Goal: Task Accomplishment & Management: Manage account settings

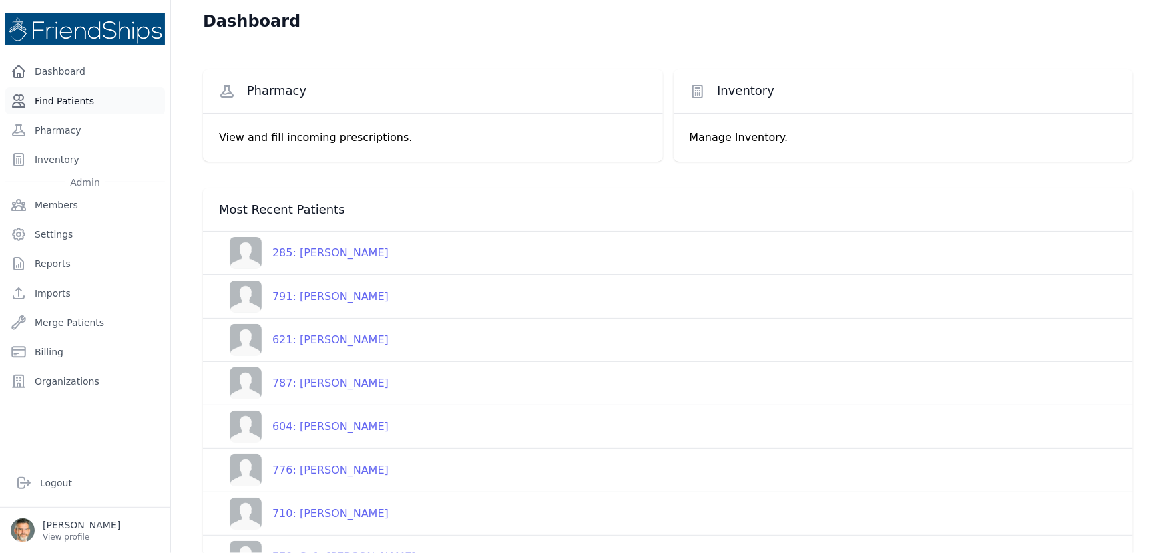
click at [50, 94] on link "Find Patients" at bounding box center [85, 100] width 160 height 27
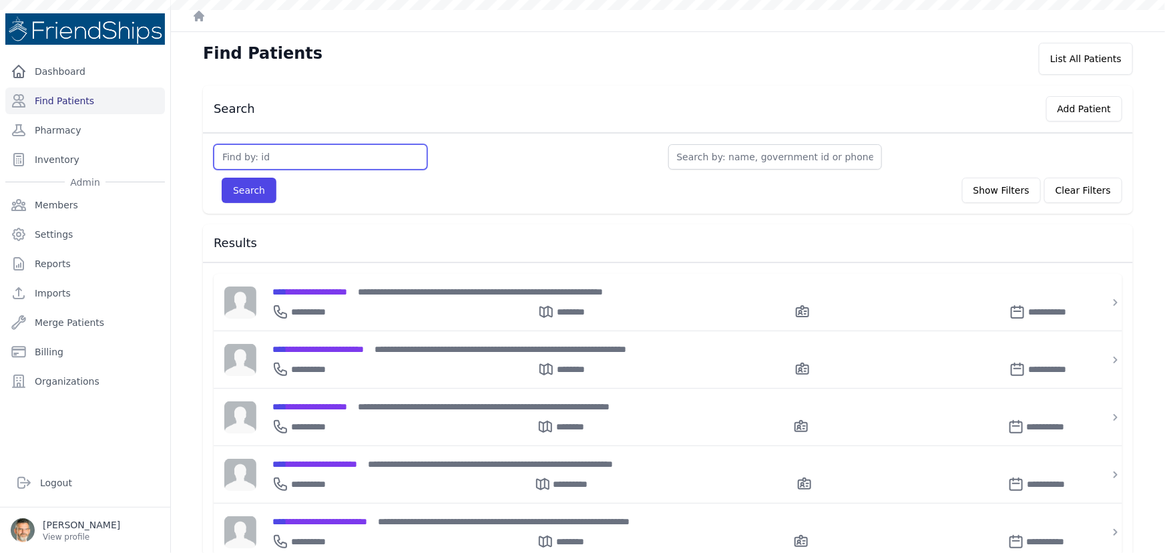
click at [280, 150] on input "text" at bounding box center [321, 156] width 214 height 25
type input "729"
click at [222, 178] on button "Search" at bounding box center [249, 190] width 55 height 25
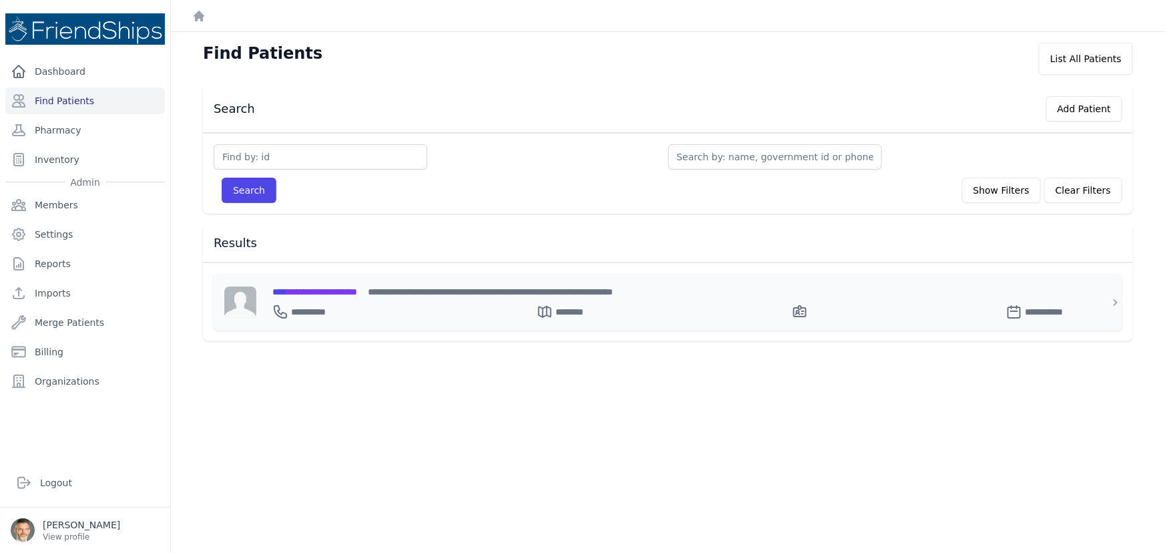
click at [333, 289] on span "**********" at bounding box center [314, 291] width 85 height 9
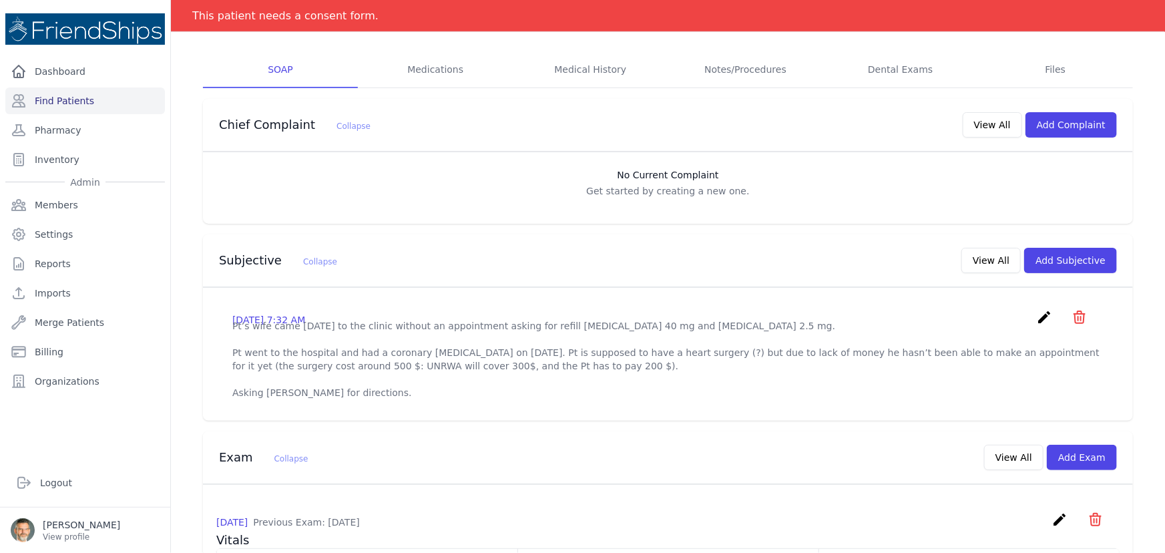
scroll to position [182, 0]
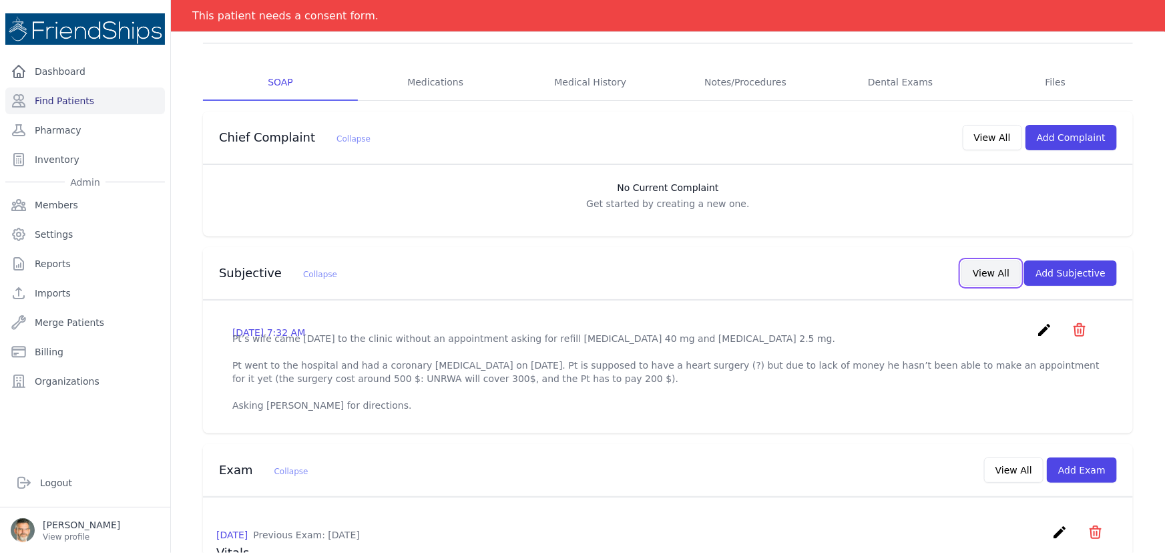
click at [980, 266] on button "View All" at bounding box center [991, 272] width 59 height 25
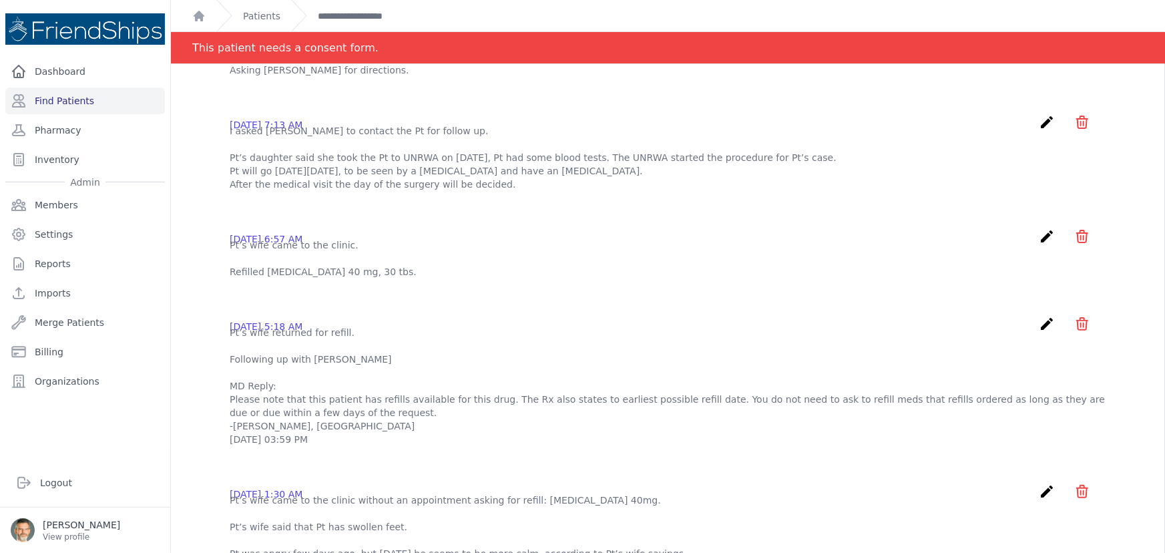
scroll to position [0, 0]
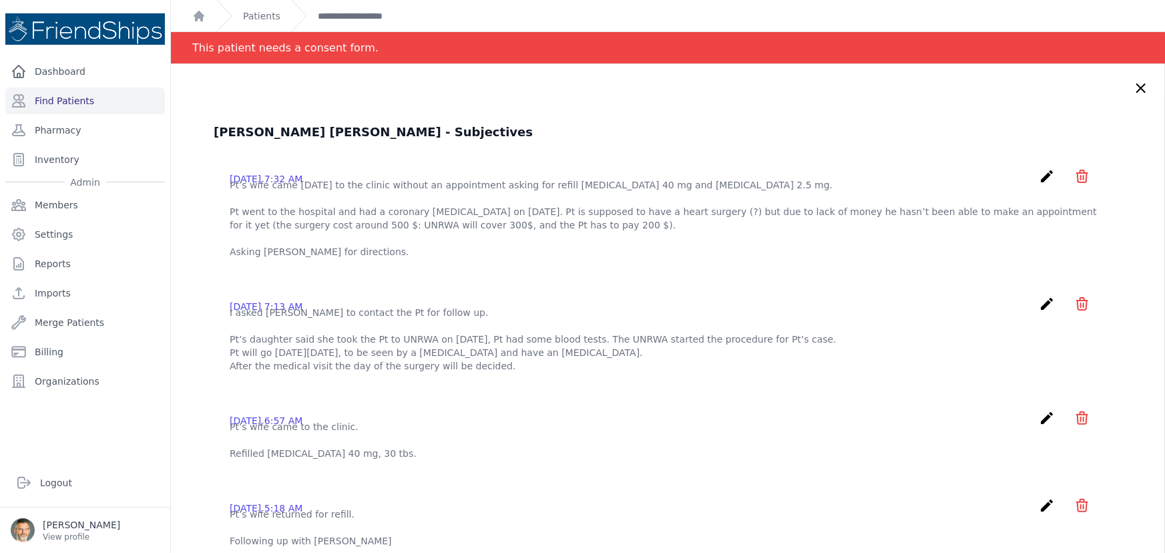
click at [1133, 86] on icon at bounding box center [1141, 88] width 16 height 16
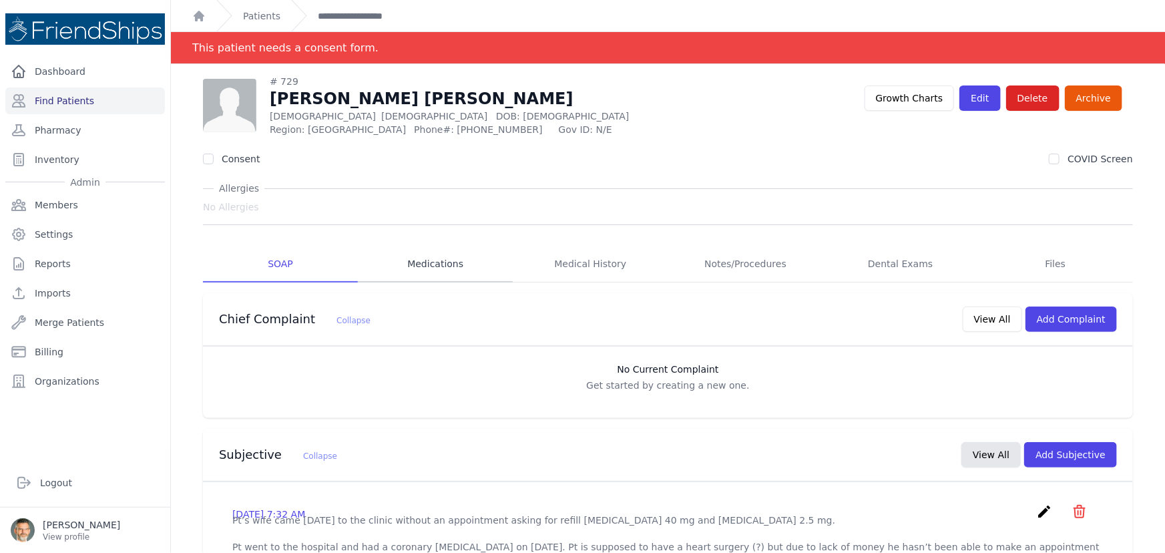
click at [422, 260] on link "Medications" at bounding box center [435, 264] width 155 height 36
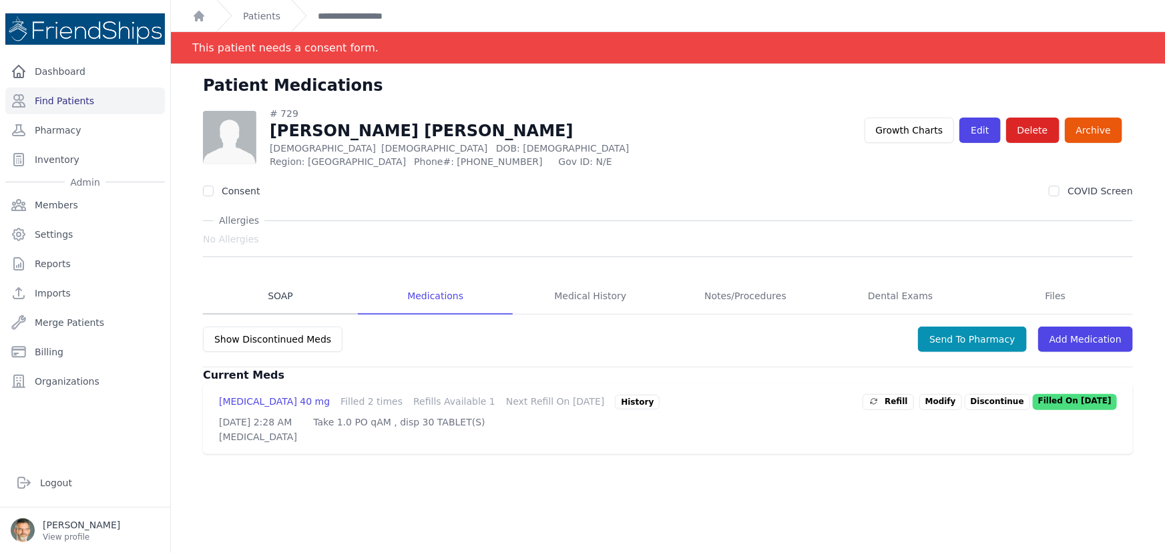
click at [274, 290] on link "SOAP" at bounding box center [280, 296] width 155 height 36
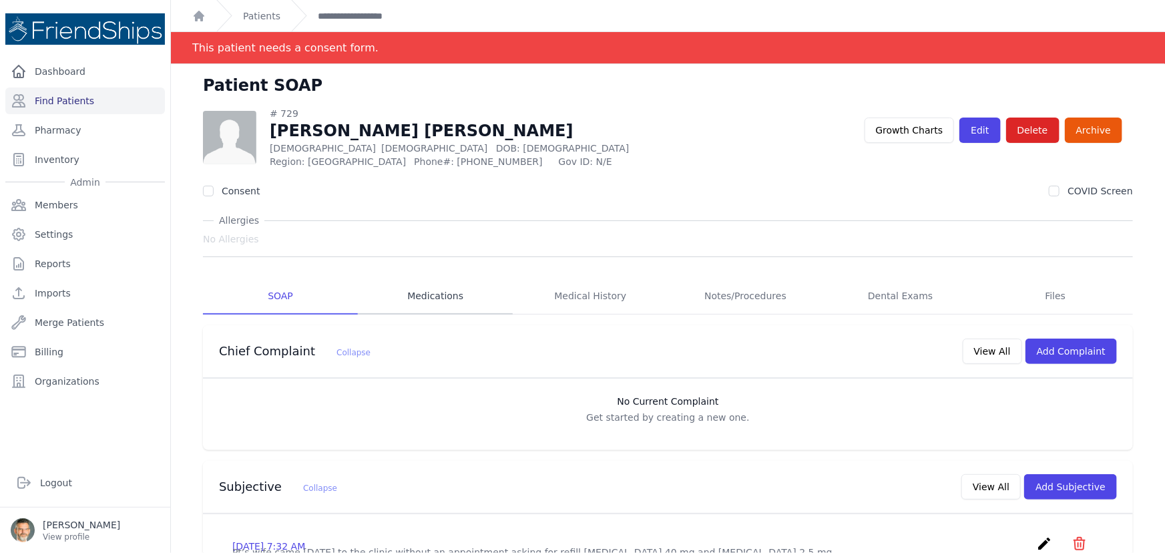
click at [446, 302] on link "Medications" at bounding box center [435, 296] width 155 height 36
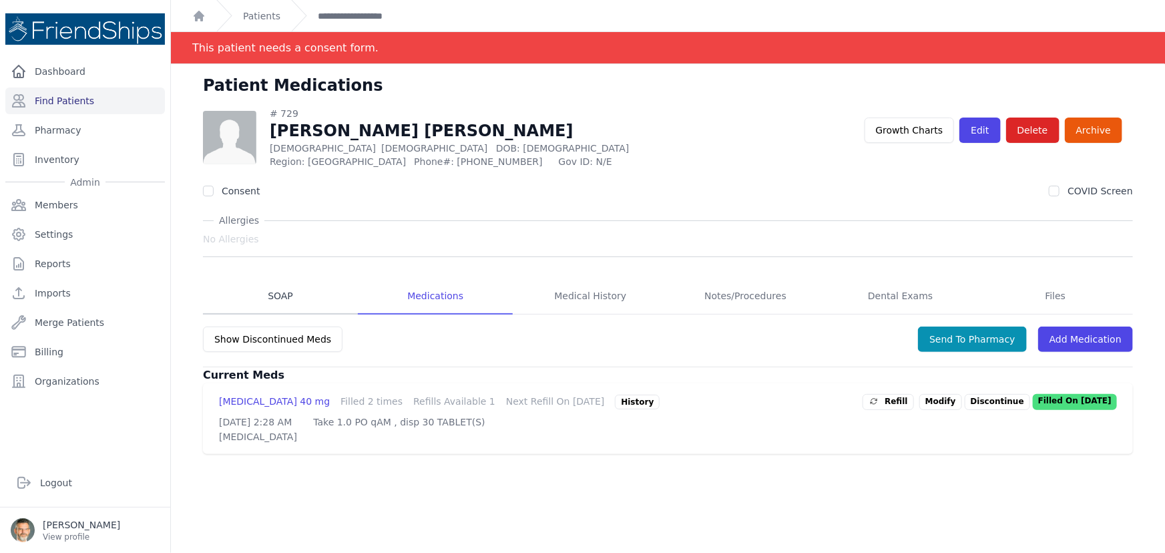
click at [276, 293] on link "SOAP" at bounding box center [280, 296] width 155 height 36
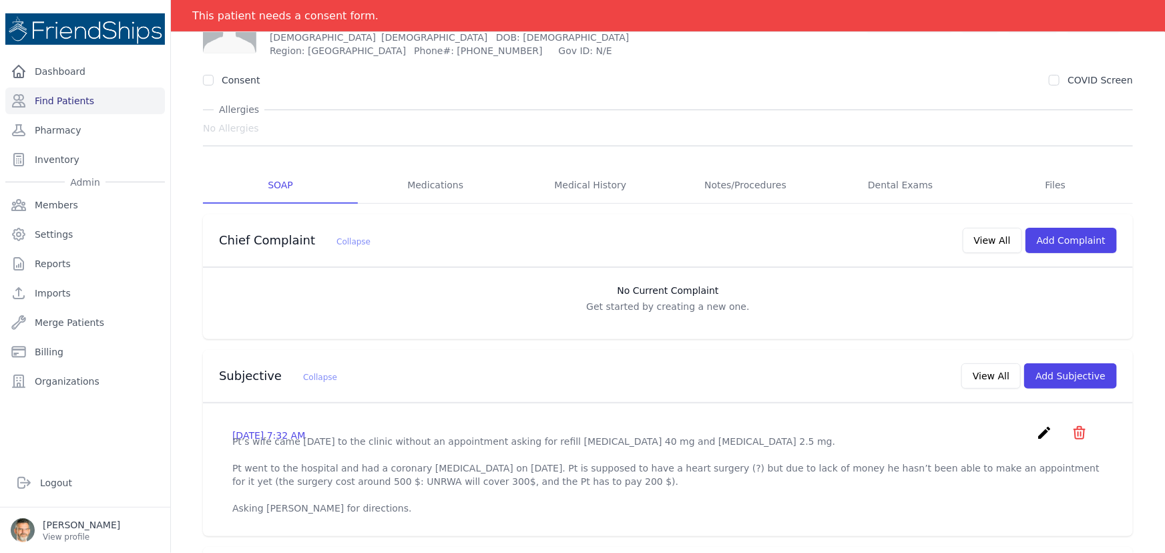
scroll to position [303, 0]
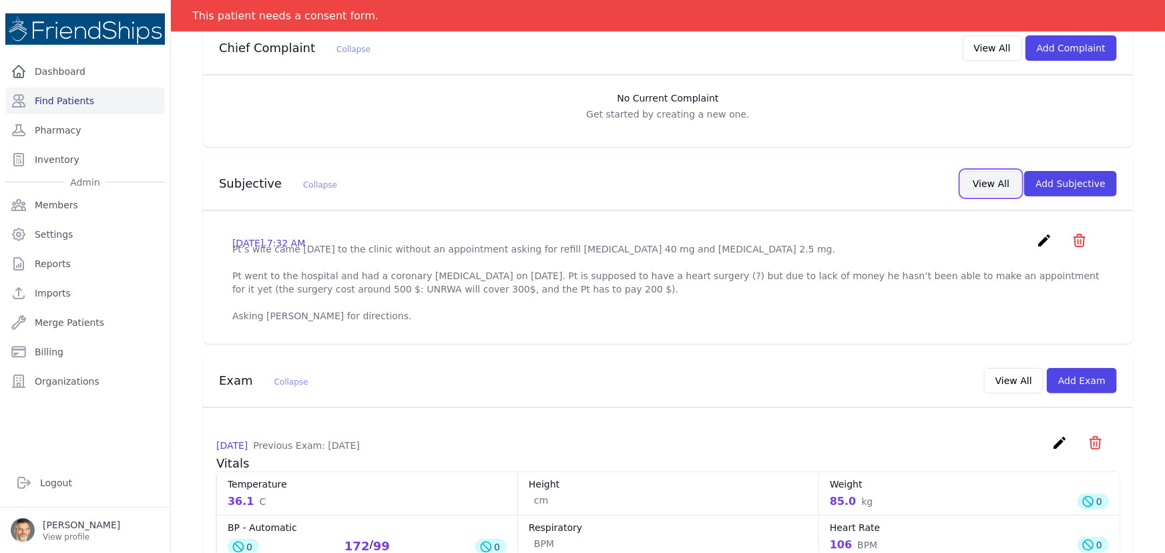
drag, startPoint x: 974, startPoint y: 189, endPoint x: 954, endPoint y: 192, distance: 20.2
click at [971, 189] on button "View All" at bounding box center [991, 183] width 59 height 25
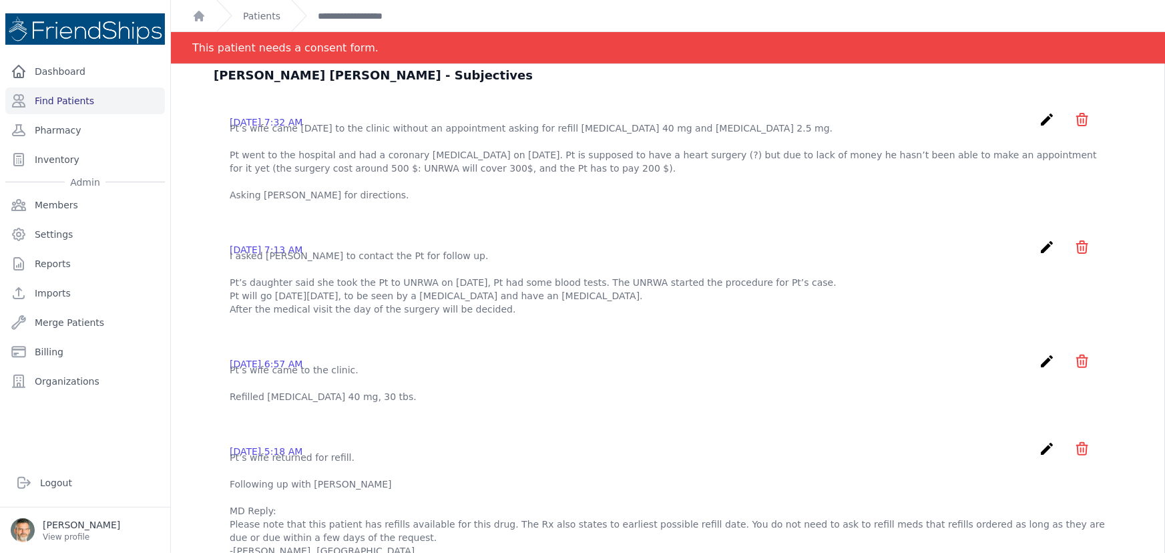
scroll to position [0, 0]
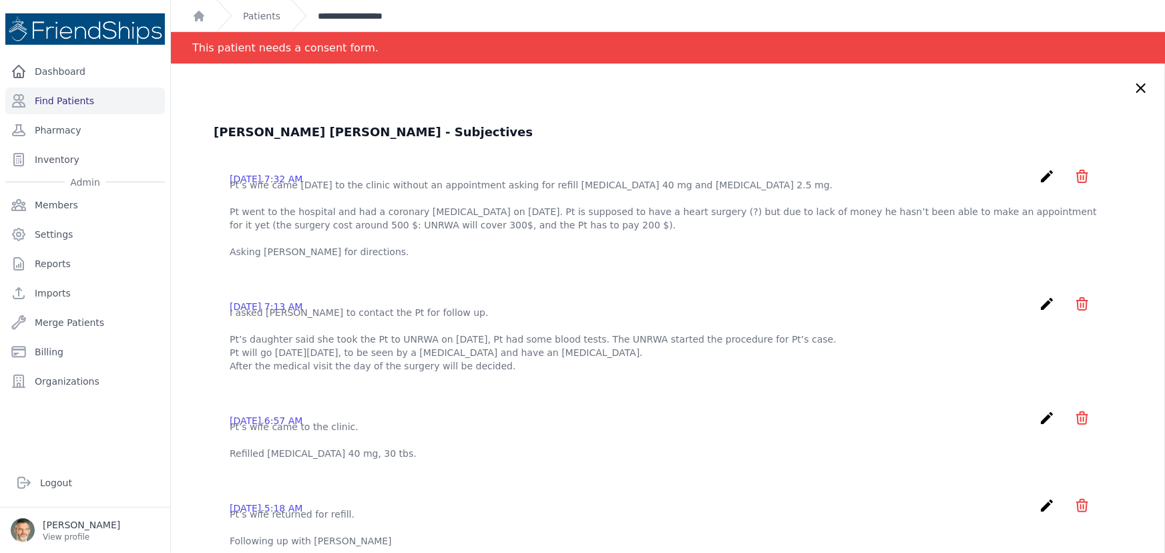
click at [345, 15] on link "**********" at bounding box center [368, 15] width 100 height 13
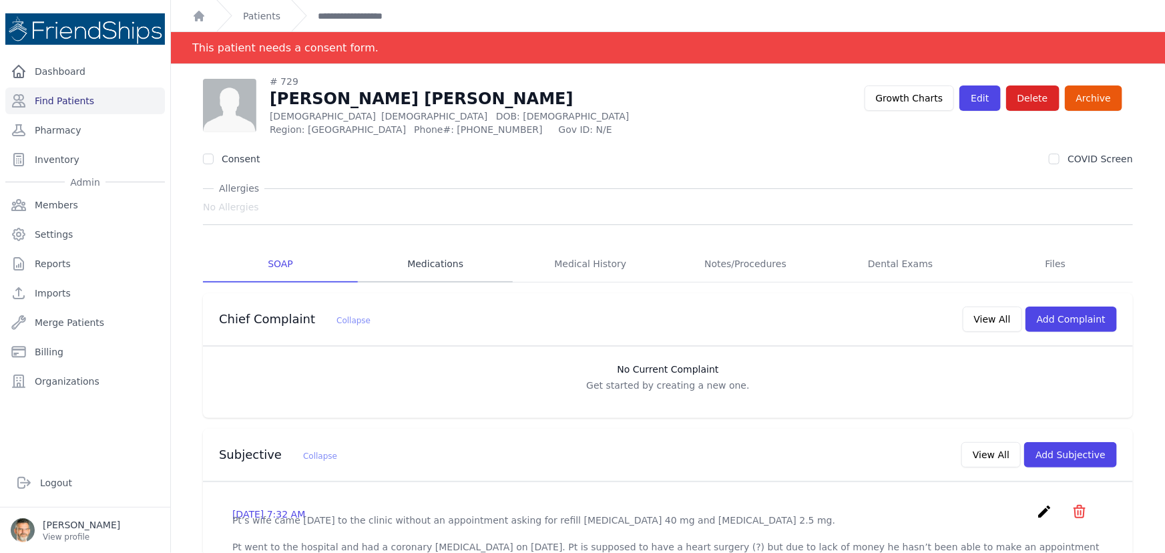
click at [421, 260] on link "Medications" at bounding box center [435, 264] width 155 height 36
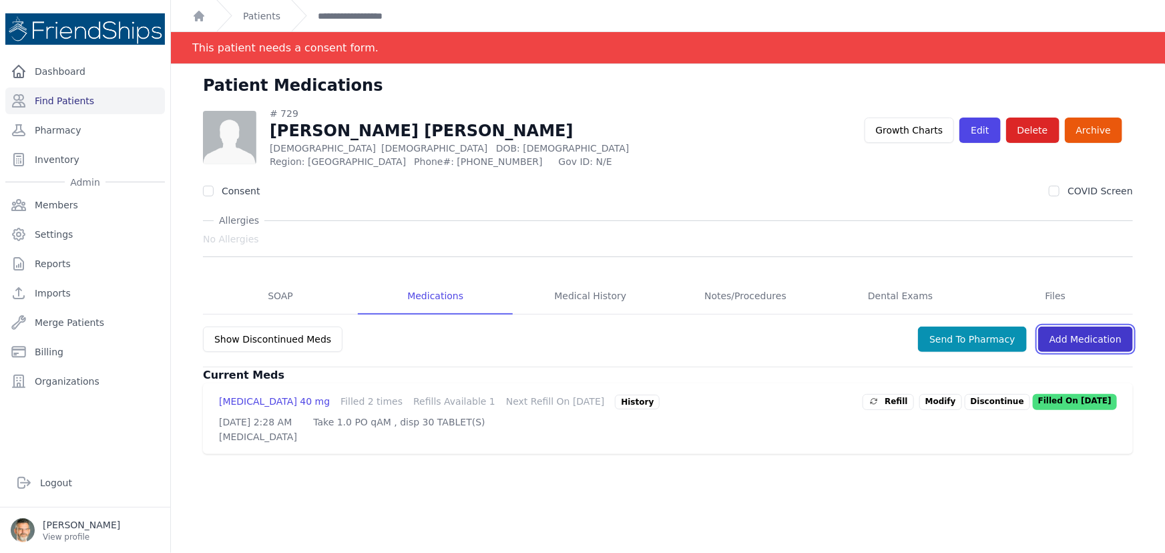
click at [1081, 336] on link "Add Medication" at bounding box center [1086, 339] width 95 height 25
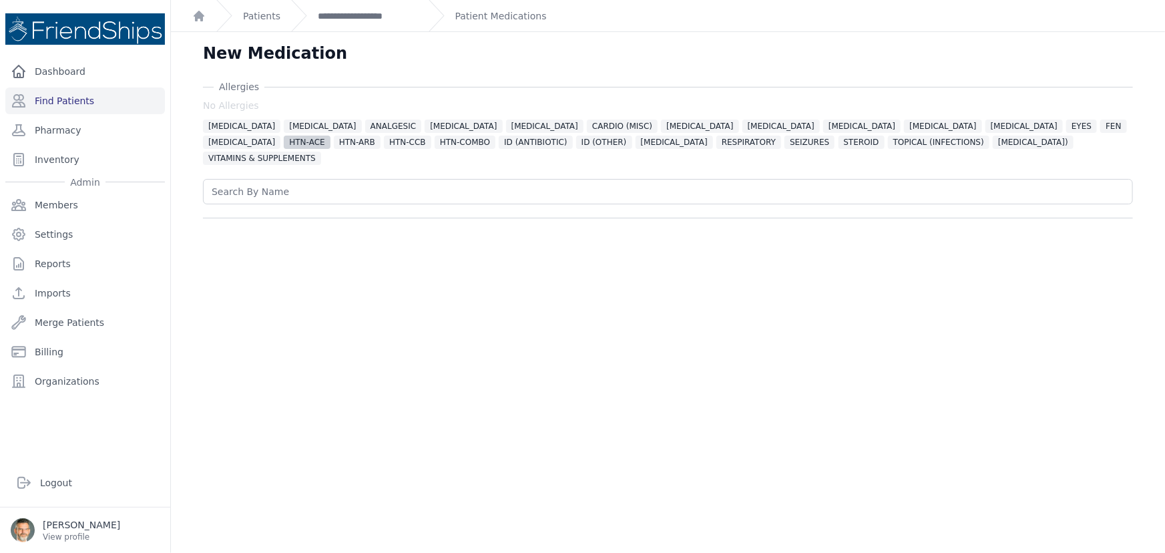
click at [330, 136] on span "HTN-ACE" at bounding box center [307, 142] width 46 height 13
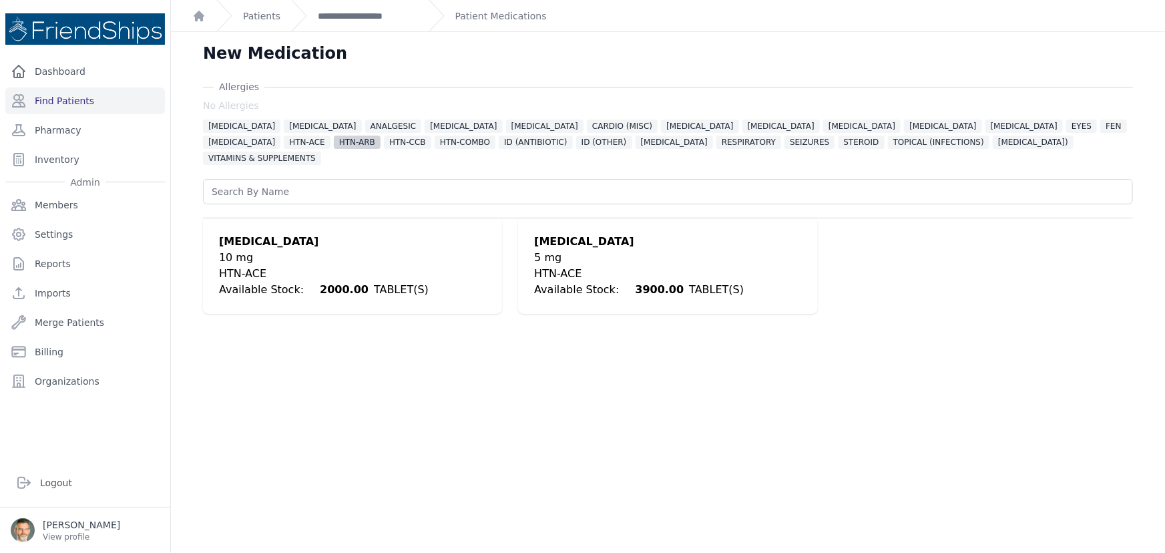
click at [381, 136] on span "HTN-ARB" at bounding box center [357, 142] width 47 height 13
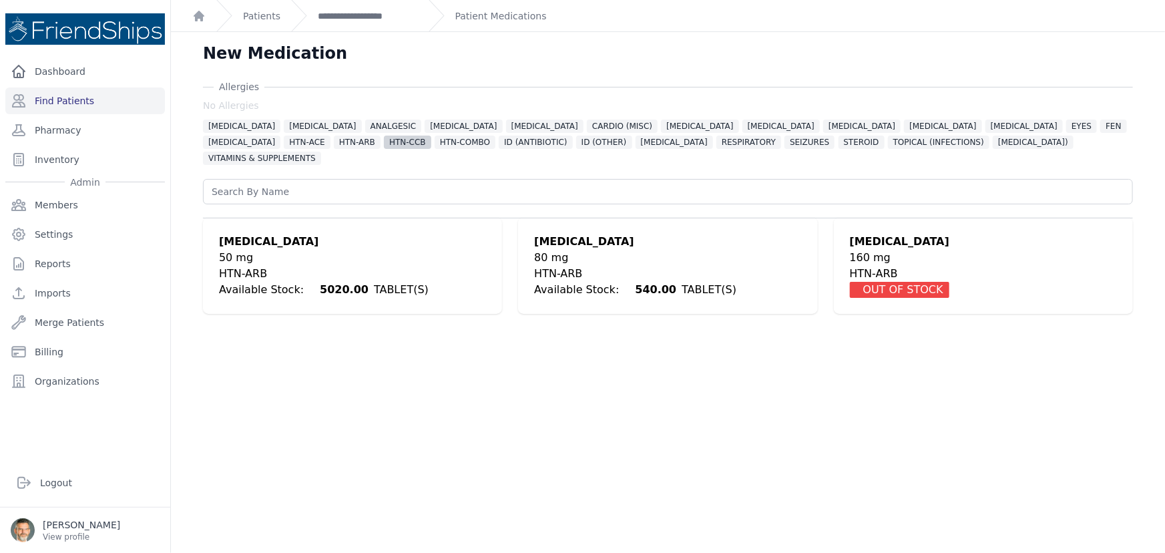
click at [384, 141] on span "HTN-CCB" at bounding box center [407, 142] width 47 height 13
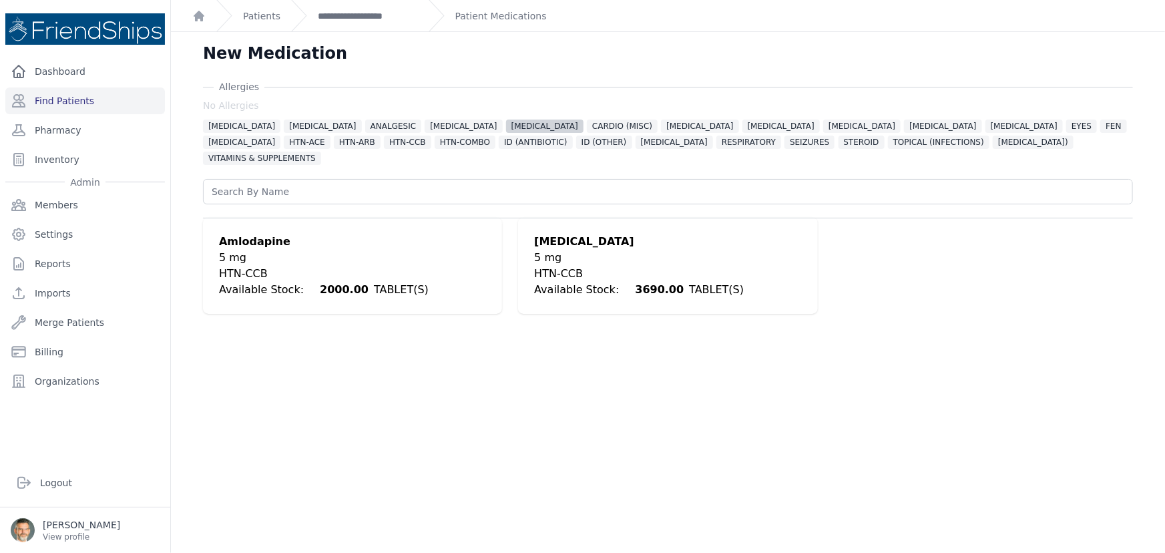
click at [506, 126] on span "[MEDICAL_DATA]" at bounding box center [544, 126] width 77 height 13
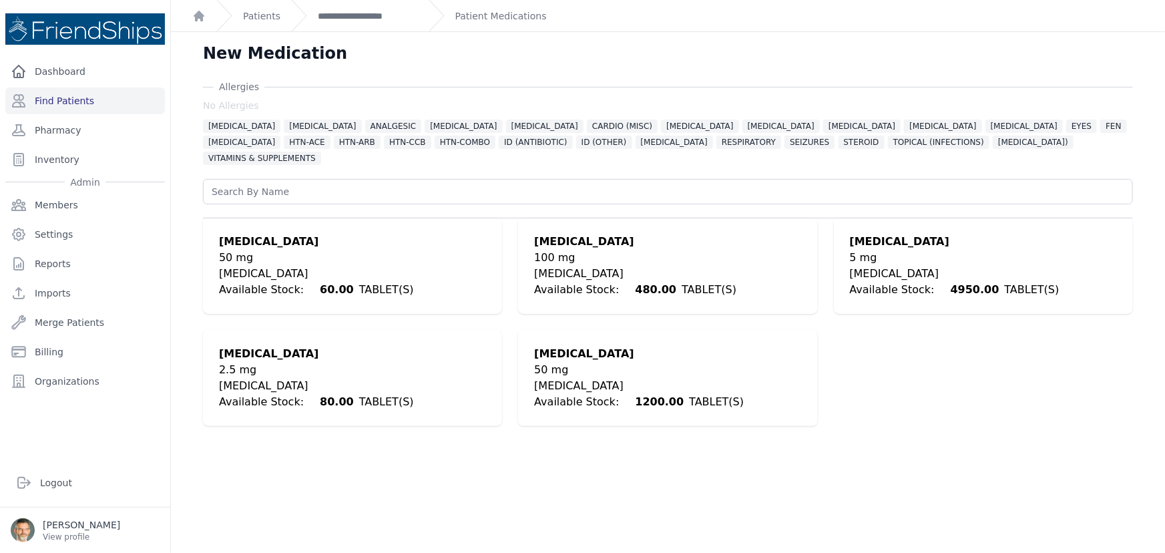
click at [261, 378] on div "[MEDICAL_DATA]" at bounding box center [316, 386] width 195 height 16
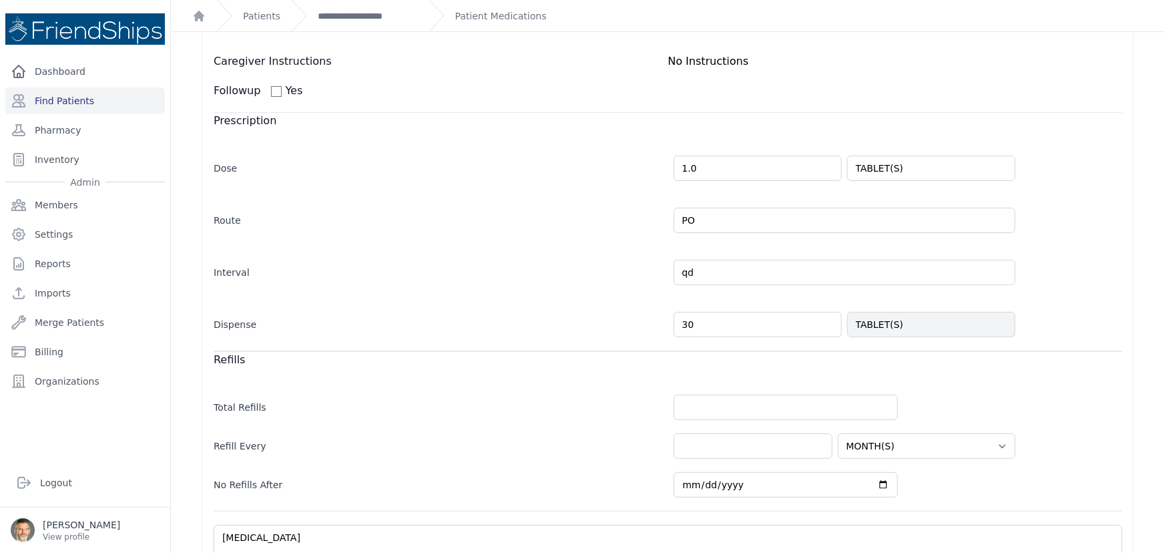
scroll to position [364, 0]
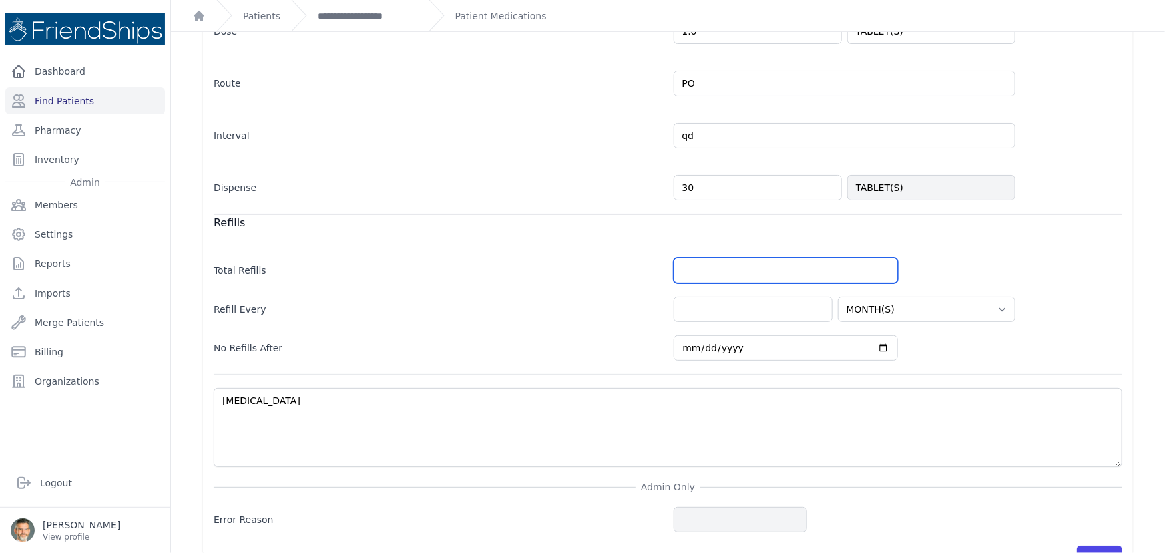
click at [685, 258] on input "number" at bounding box center [786, 270] width 224 height 25
click at [971, 214] on div "Refills" at bounding box center [668, 222] width 909 height 17
click at [684, 258] on input "number" at bounding box center [786, 270] width 224 height 25
type input "2"
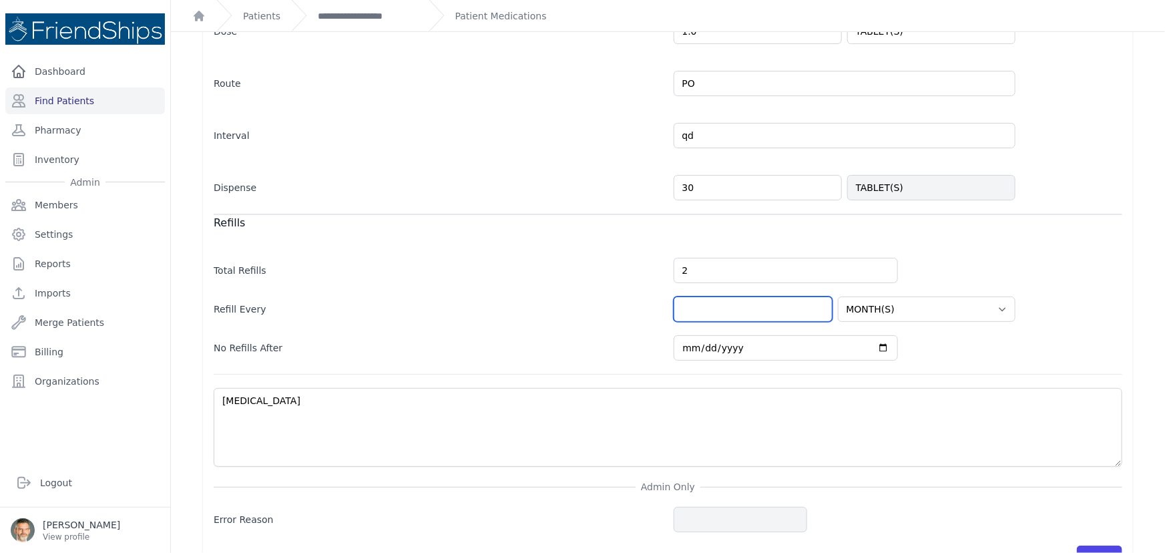
click at [755, 297] on input "number" at bounding box center [753, 309] width 159 height 25
select select "MONTH(S)"
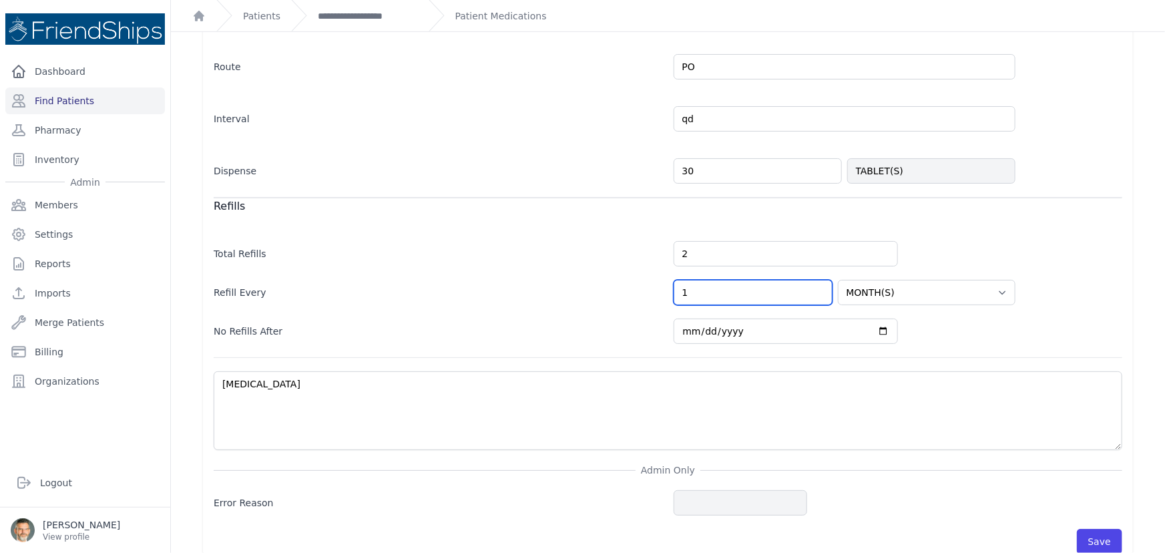
scroll to position [385, 0]
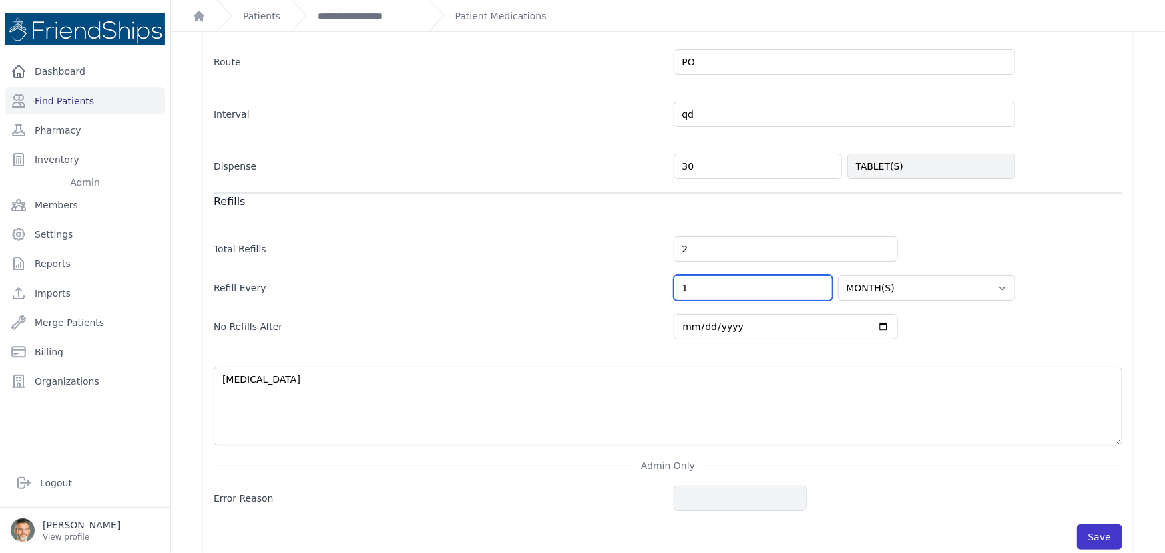
type input "1"
drag, startPoint x: 1087, startPoint y: 520, endPoint x: 880, endPoint y: 409, distance: 234.9
click at [1085, 524] on button "Save" at bounding box center [1099, 536] width 45 height 25
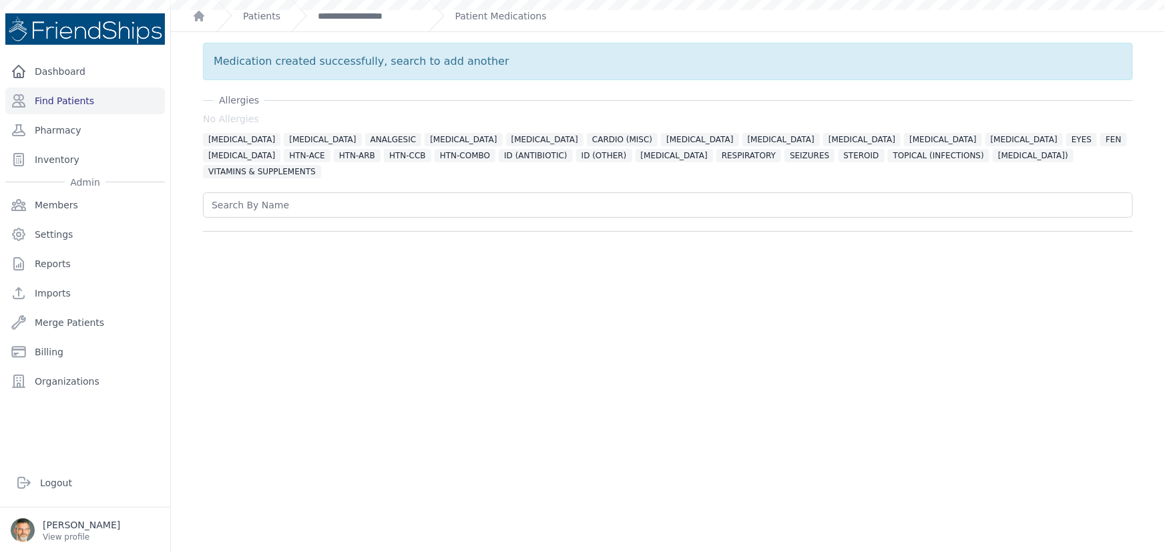
scroll to position [0, 0]
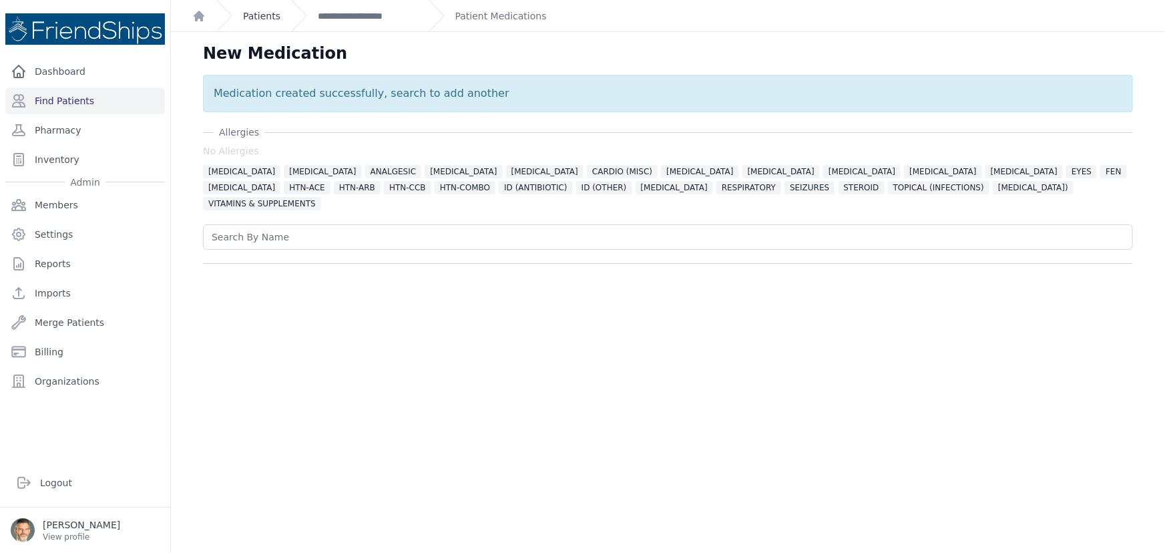
click at [246, 15] on link "Patients" at bounding box center [261, 15] width 37 height 13
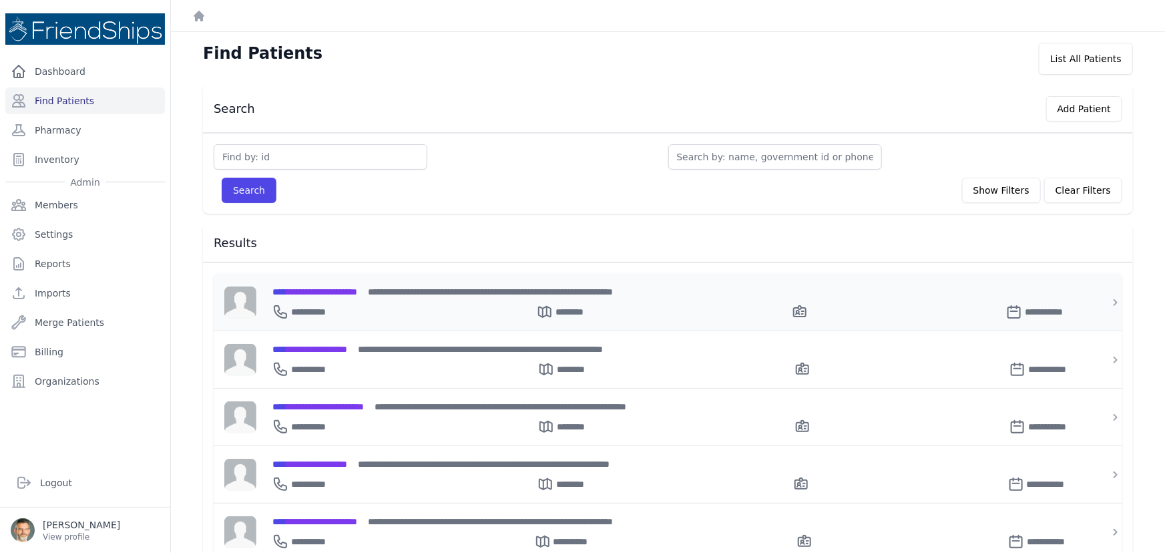
click at [335, 296] on span "**********" at bounding box center [314, 291] width 85 height 9
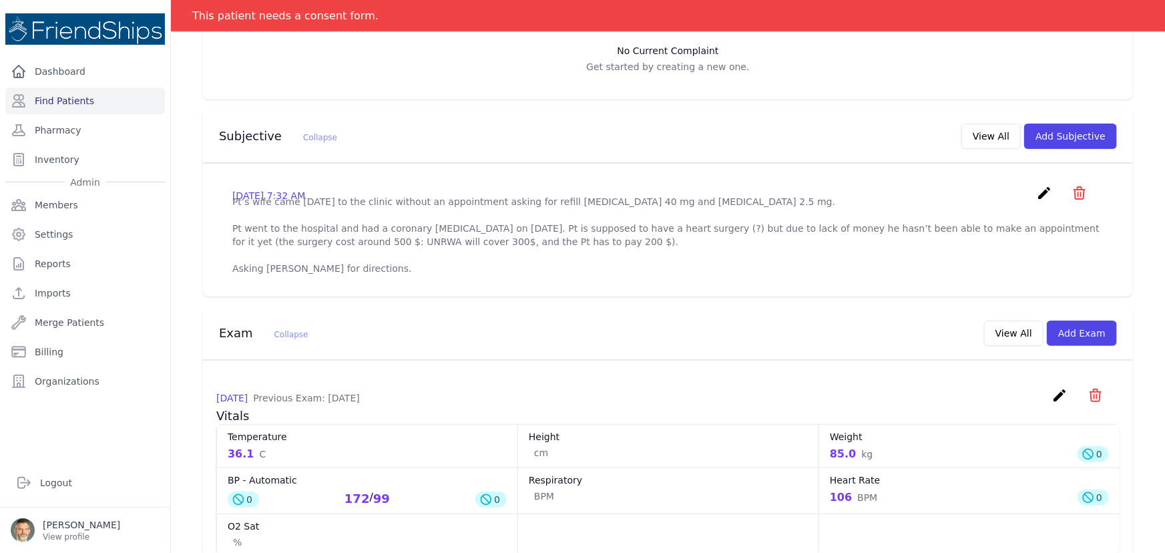
scroll to position [303, 0]
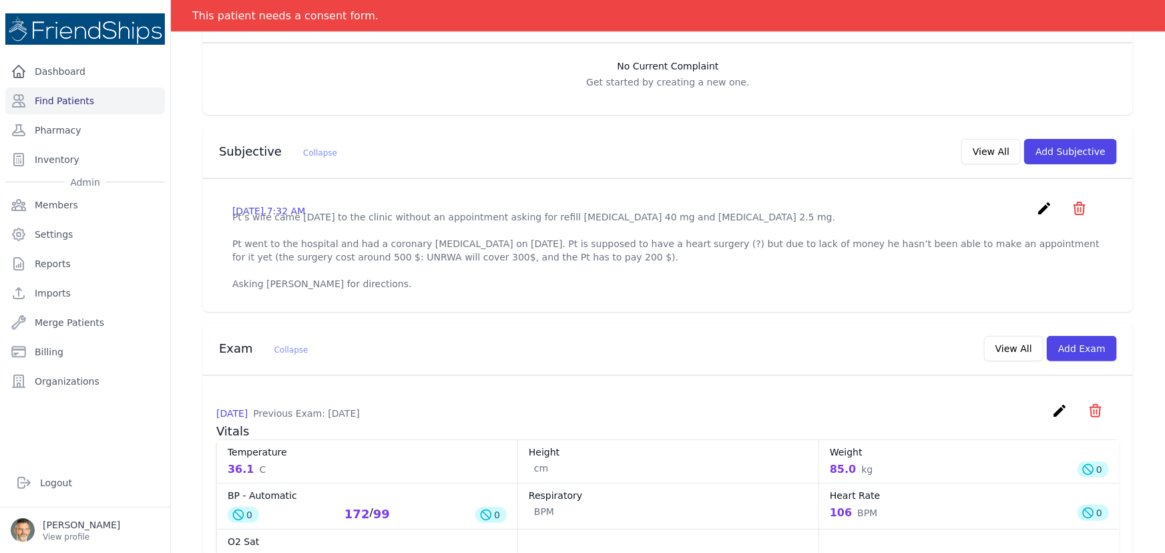
click at [1037, 207] on icon "create" at bounding box center [1045, 208] width 16 height 16
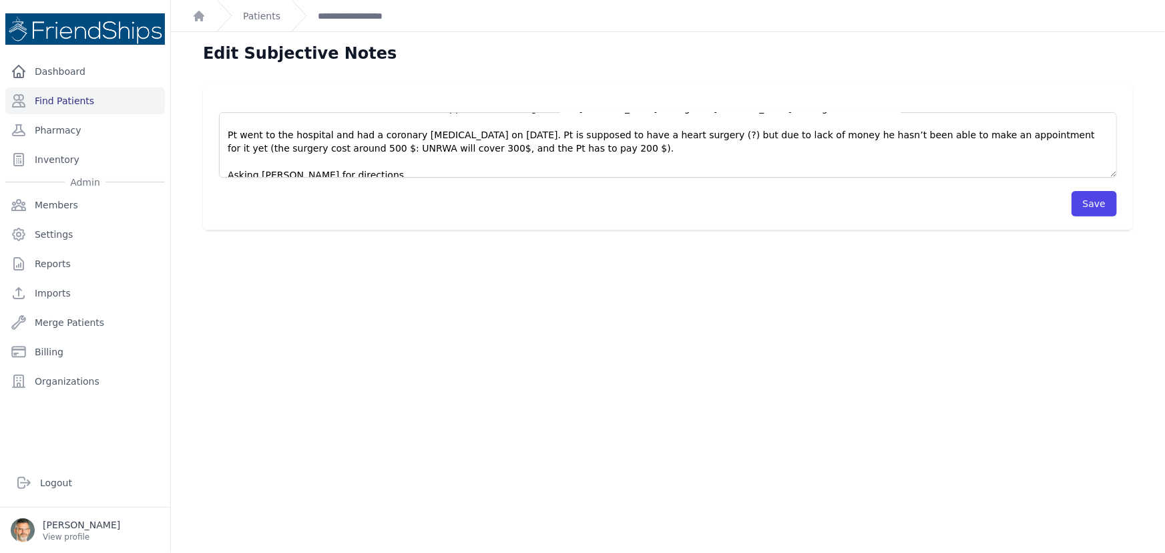
scroll to position [27, 0]
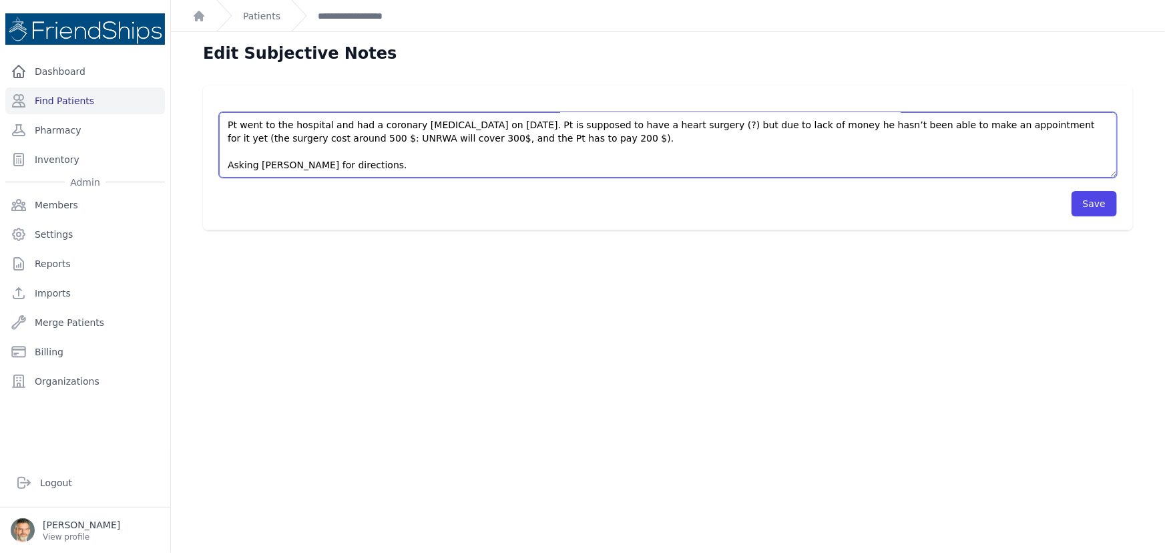
click at [395, 164] on textarea "Pt’s wife came [DATE] to the clinic without an appointment asking for refill [M…" at bounding box center [668, 144] width 898 height 65
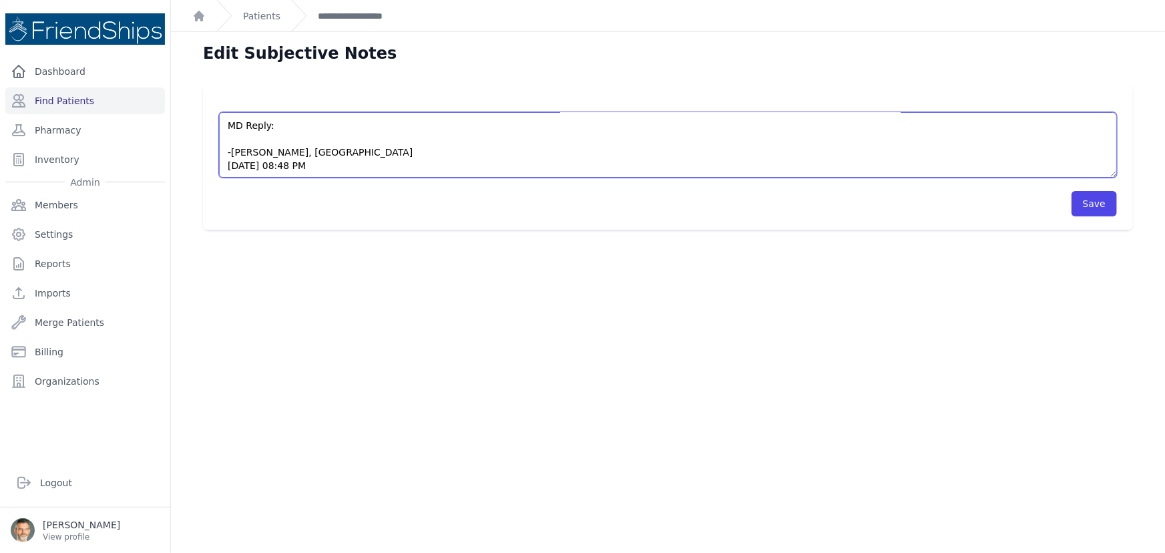
scroll to position [94, 0]
click at [236, 140] on textarea "Pt’s wife came [DATE] to the clinic without an appointment asking for refill [M…" at bounding box center [668, 144] width 898 height 65
type textarea "Pt’s wife came [DATE] to the clinic without an appointment asking for refill [M…"
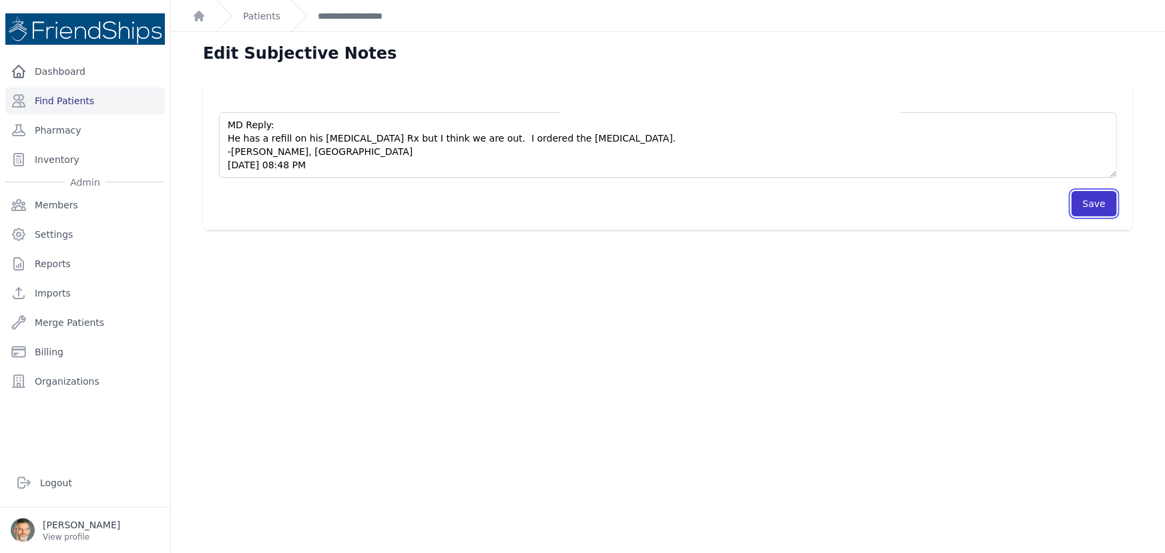
click at [1094, 203] on button "Save" at bounding box center [1094, 203] width 45 height 25
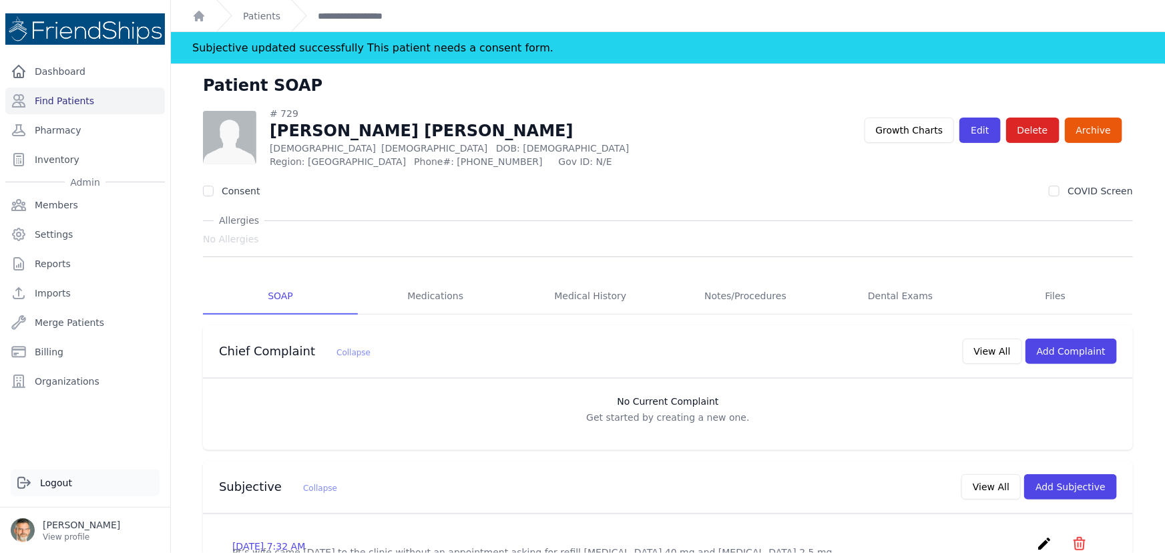
click at [56, 482] on link "Logout" at bounding box center [85, 483] width 149 height 27
